Goal: Task Accomplishment & Management: Use online tool/utility

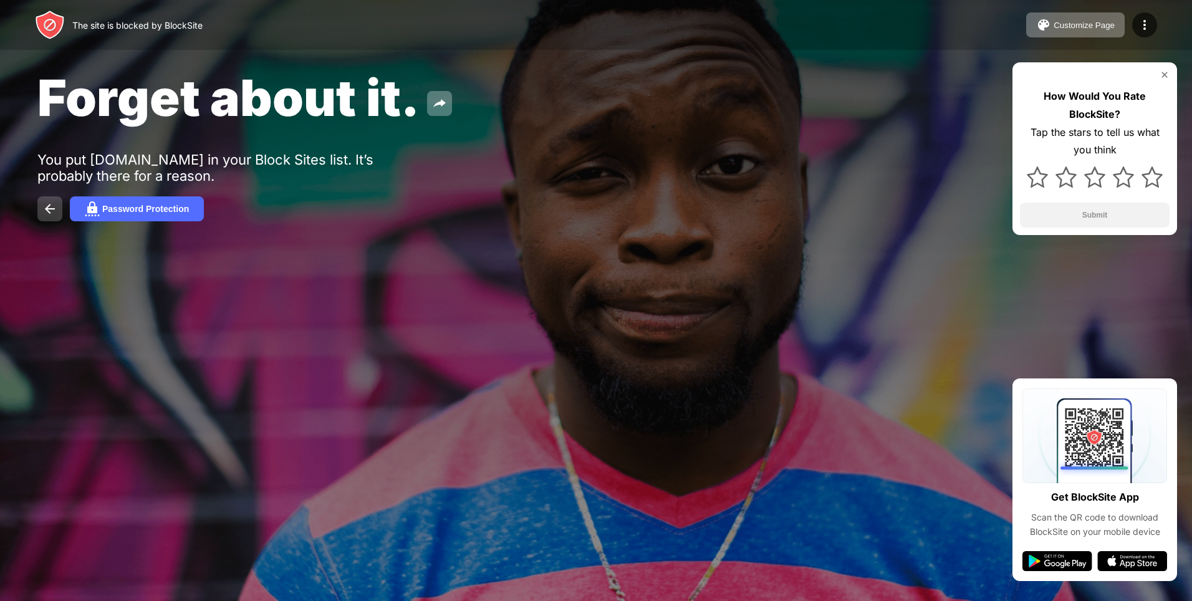
click at [55, 204] on img at bounding box center [49, 208] width 15 height 15
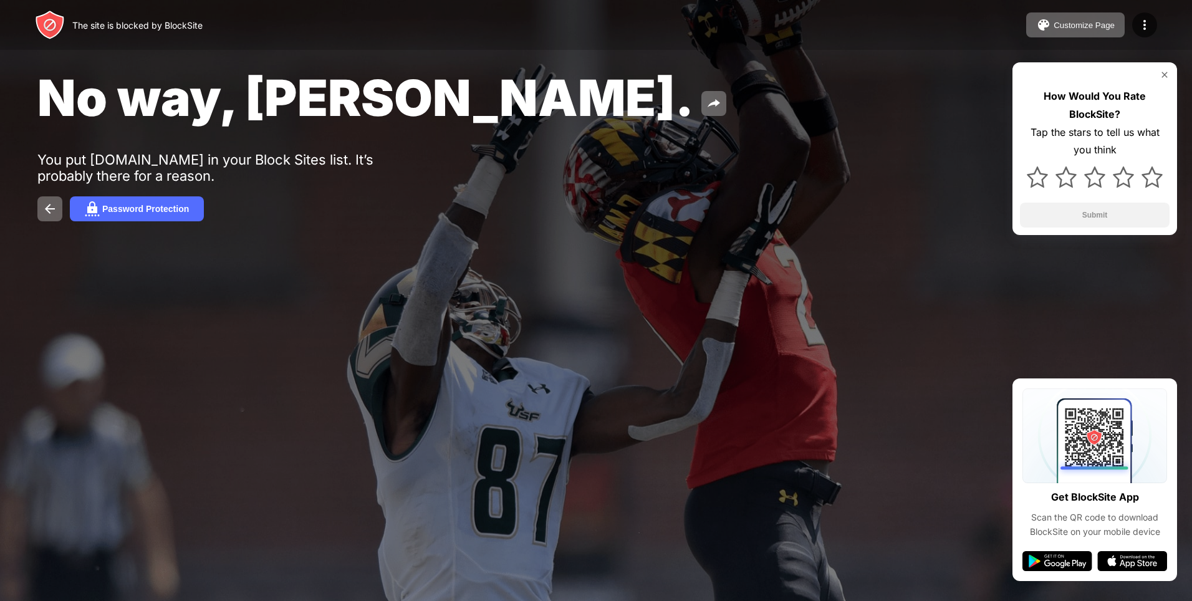
click at [1164, 69] on div "How Would You Rate BlockSite? Tap the stars to tell us what you think Submit" at bounding box center [1094, 148] width 165 height 173
click at [42, 211] on img at bounding box center [49, 208] width 15 height 15
